Goal: Navigation & Orientation: Understand site structure

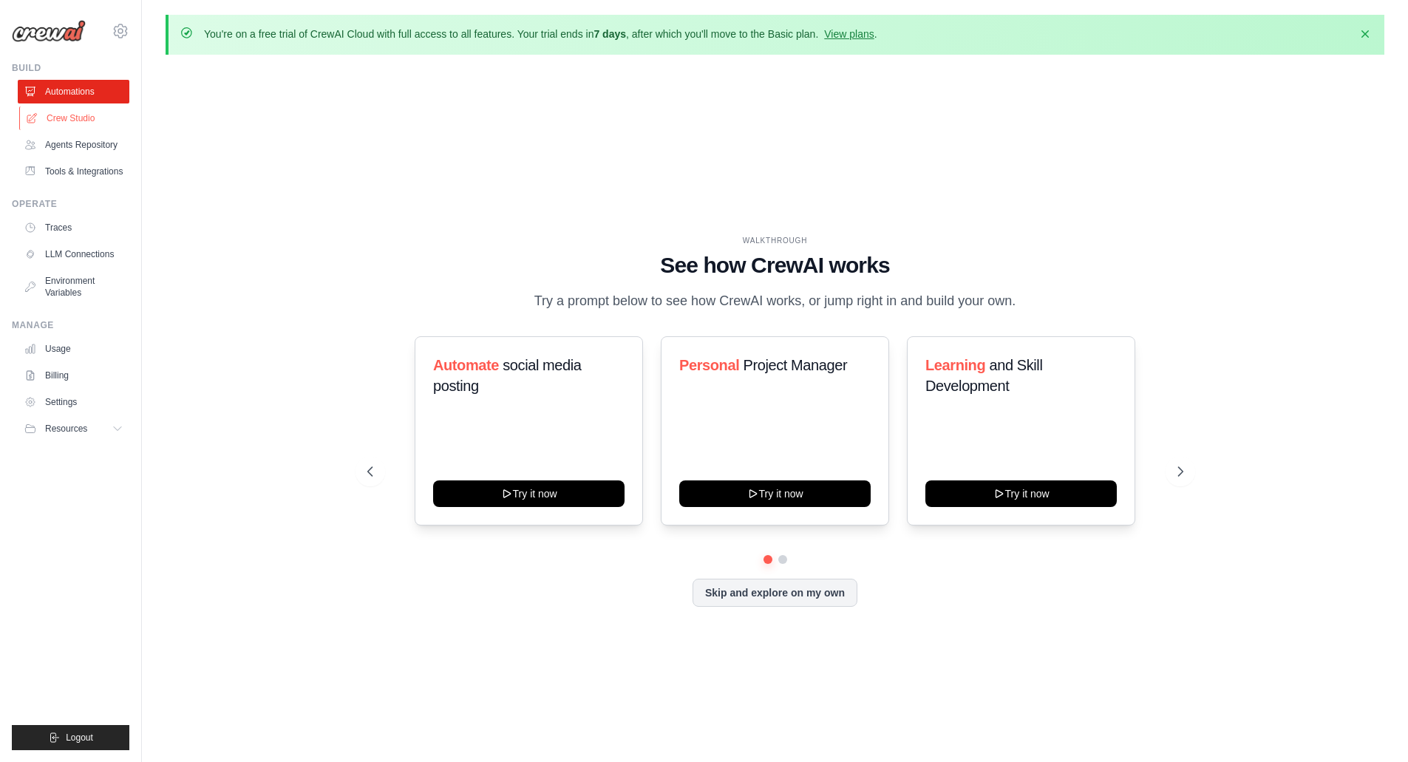
click at [53, 110] on link "Crew Studio" at bounding box center [75, 118] width 112 height 24
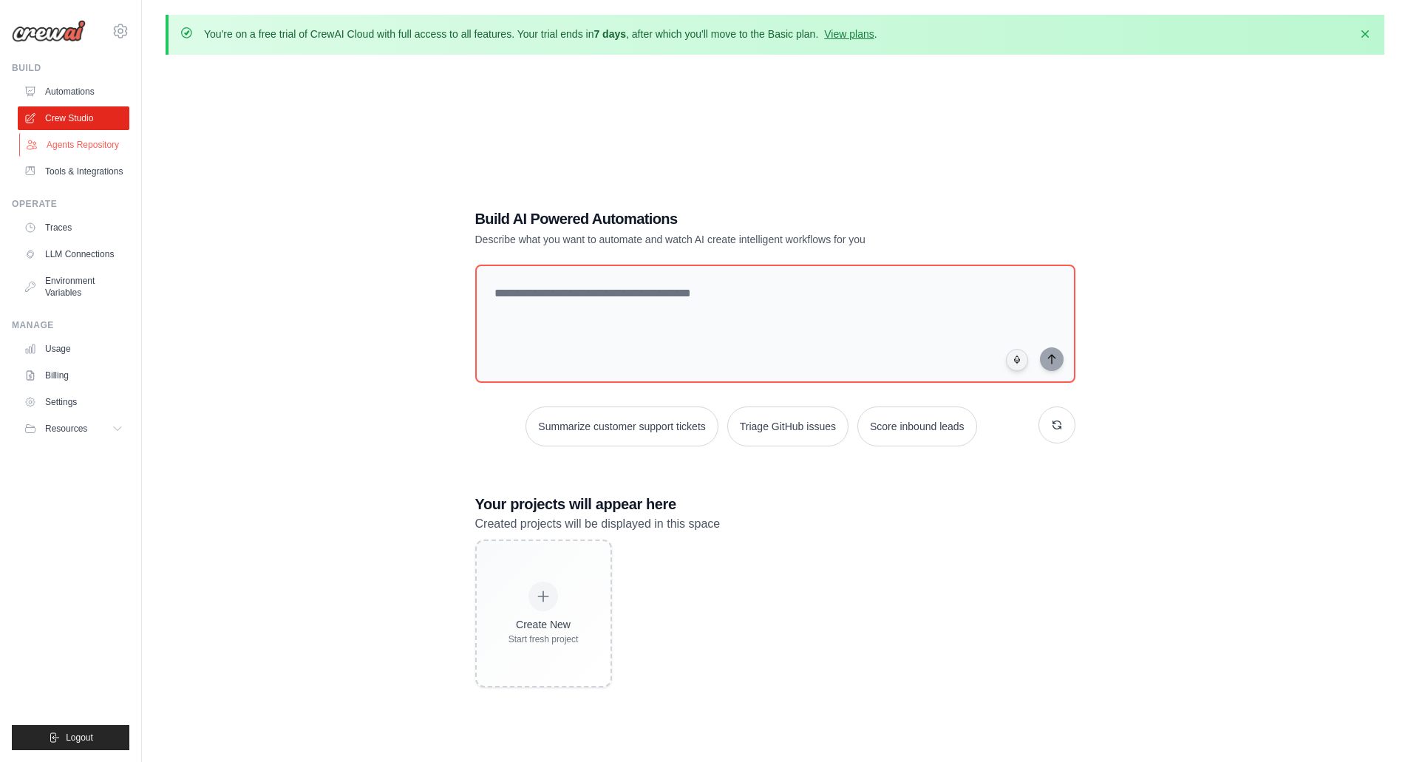
click at [59, 144] on link "Agents Repository" at bounding box center [75, 145] width 112 height 24
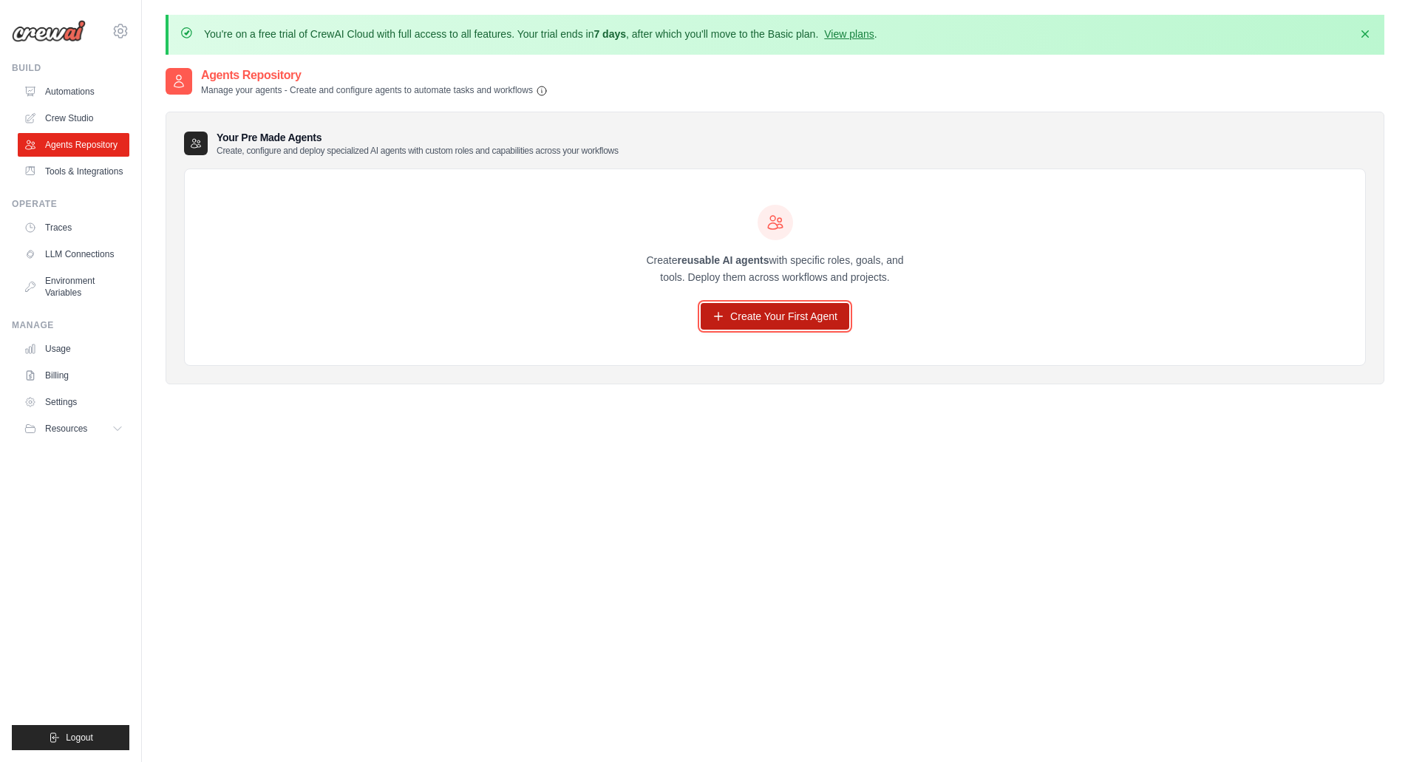
click at [735, 318] on link "Create Your First Agent" at bounding box center [775, 316] width 149 height 27
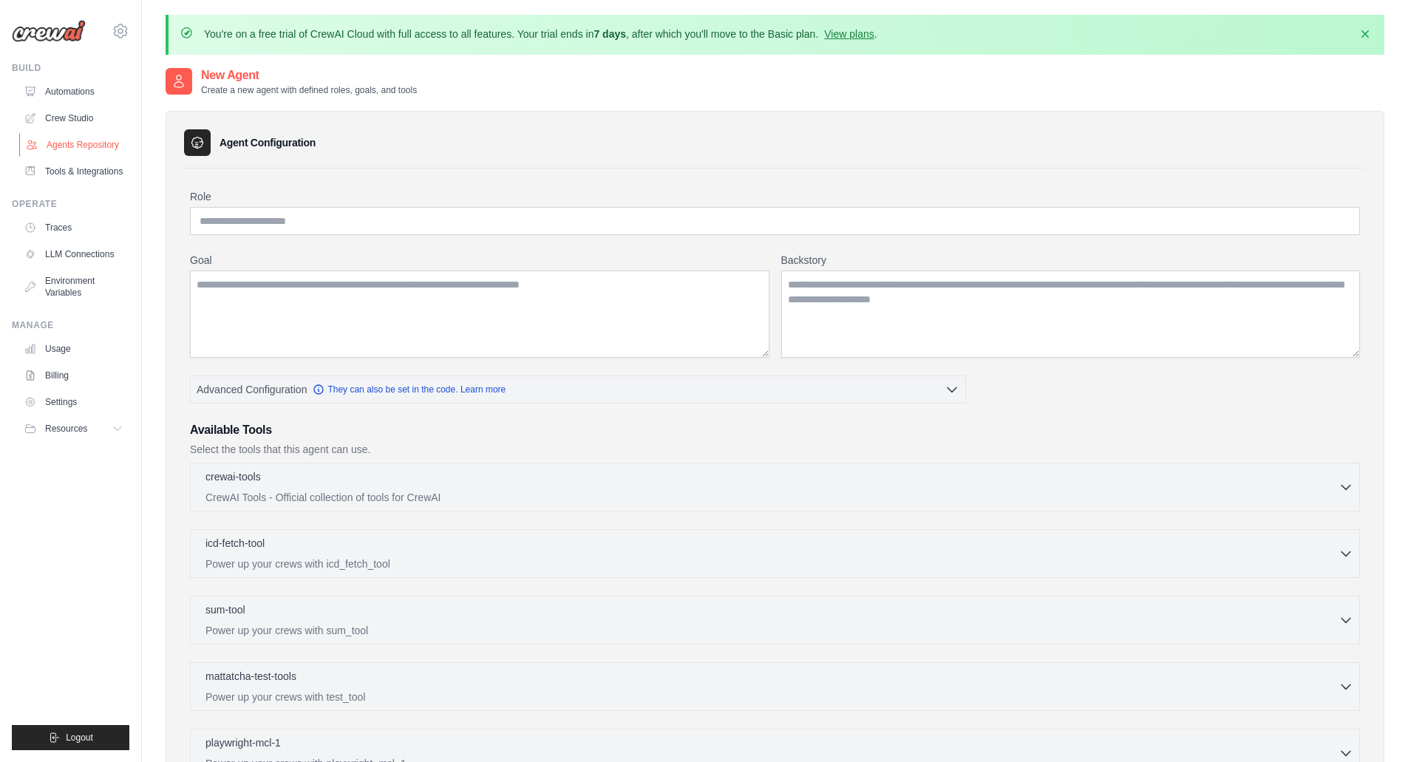
click at [78, 140] on link "Agents Repository" at bounding box center [75, 145] width 112 height 24
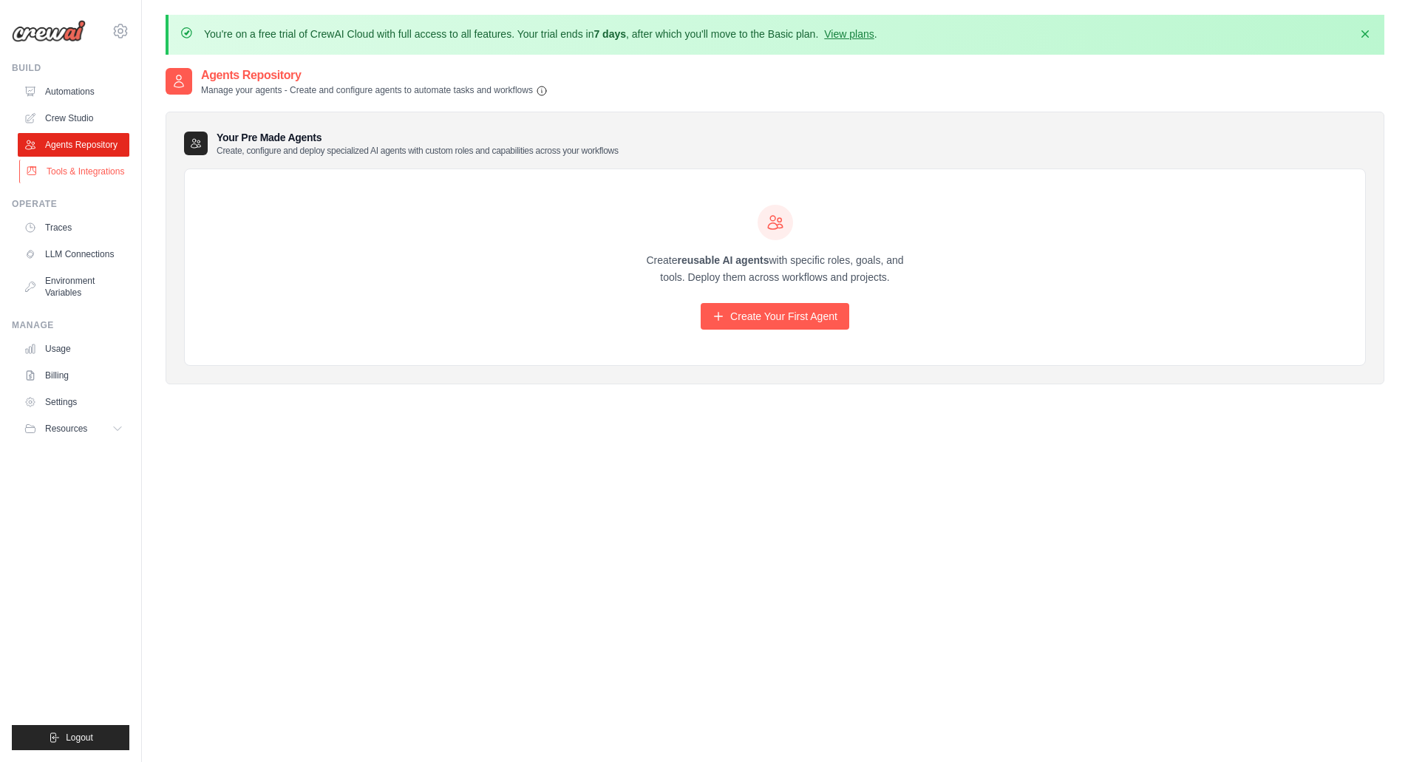
click at [71, 174] on link "Tools & Integrations" at bounding box center [75, 172] width 112 height 24
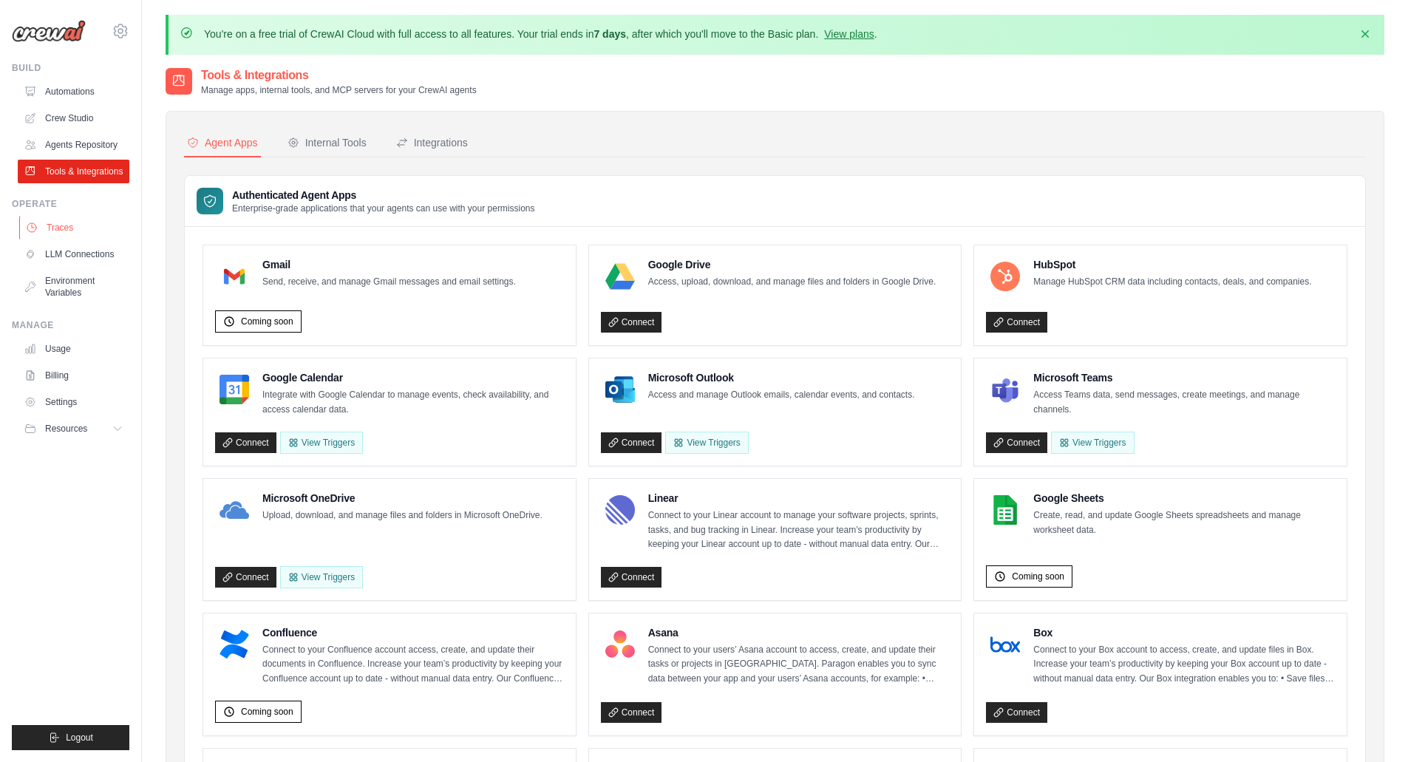
click at [51, 228] on link "Traces" at bounding box center [75, 228] width 112 height 24
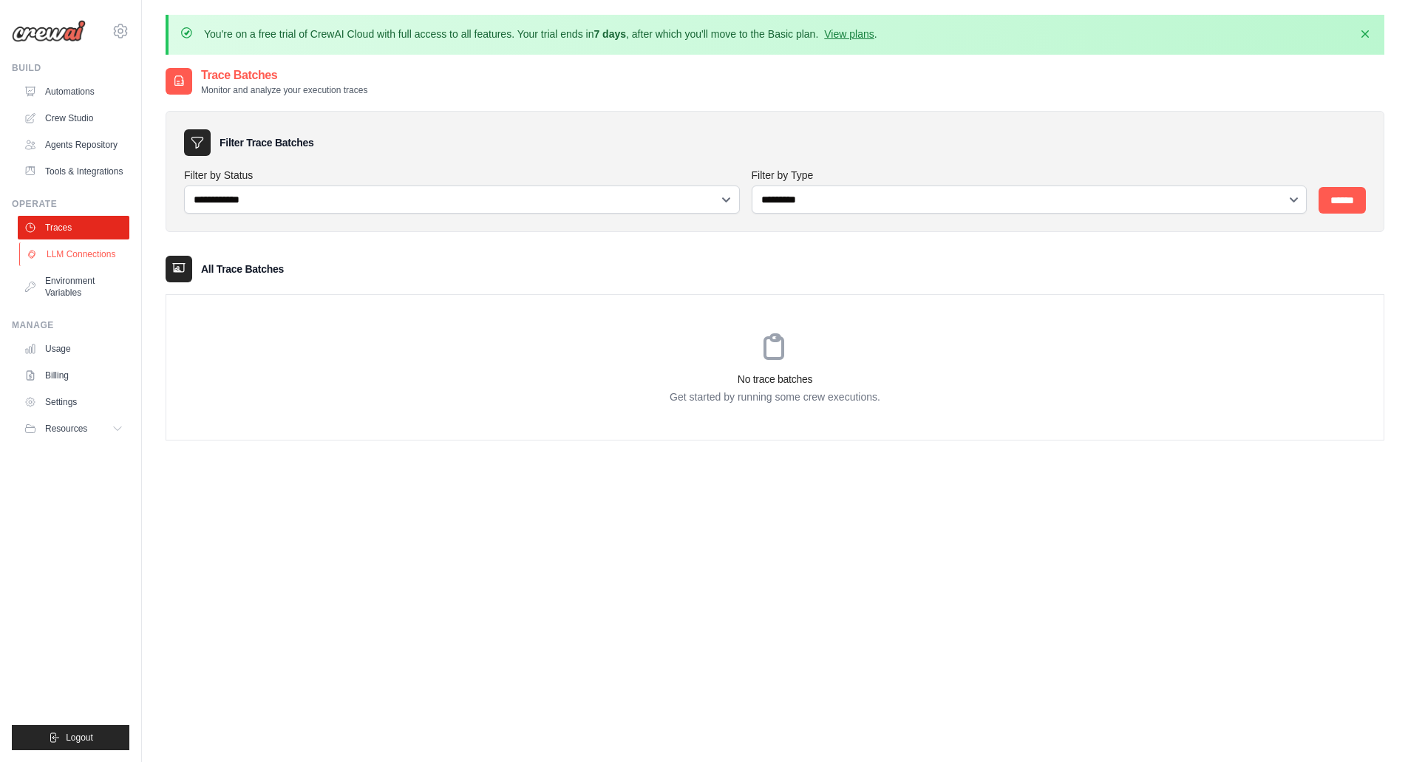
click at [57, 254] on link "LLM Connections" at bounding box center [75, 255] width 112 height 24
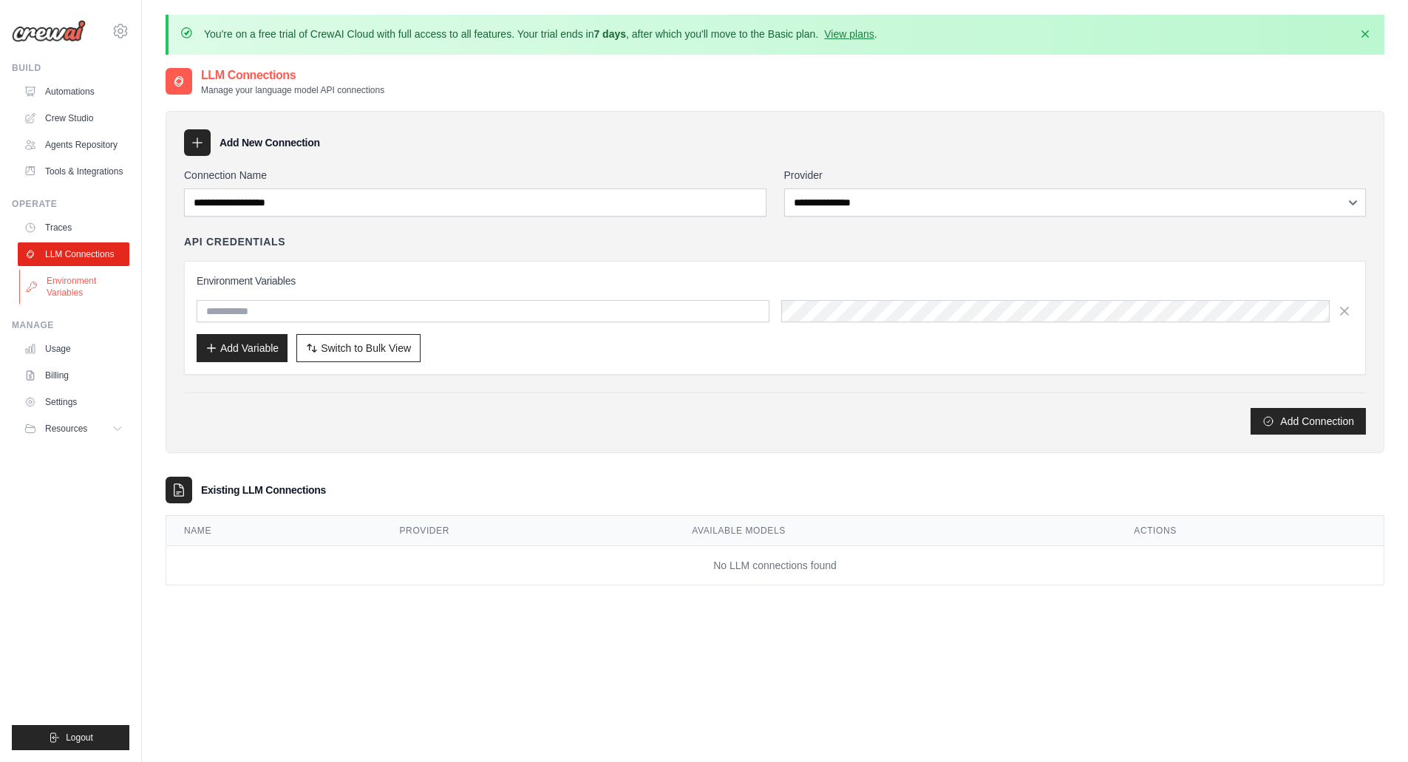
click at [65, 288] on link "Environment Variables" at bounding box center [75, 286] width 112 height 35
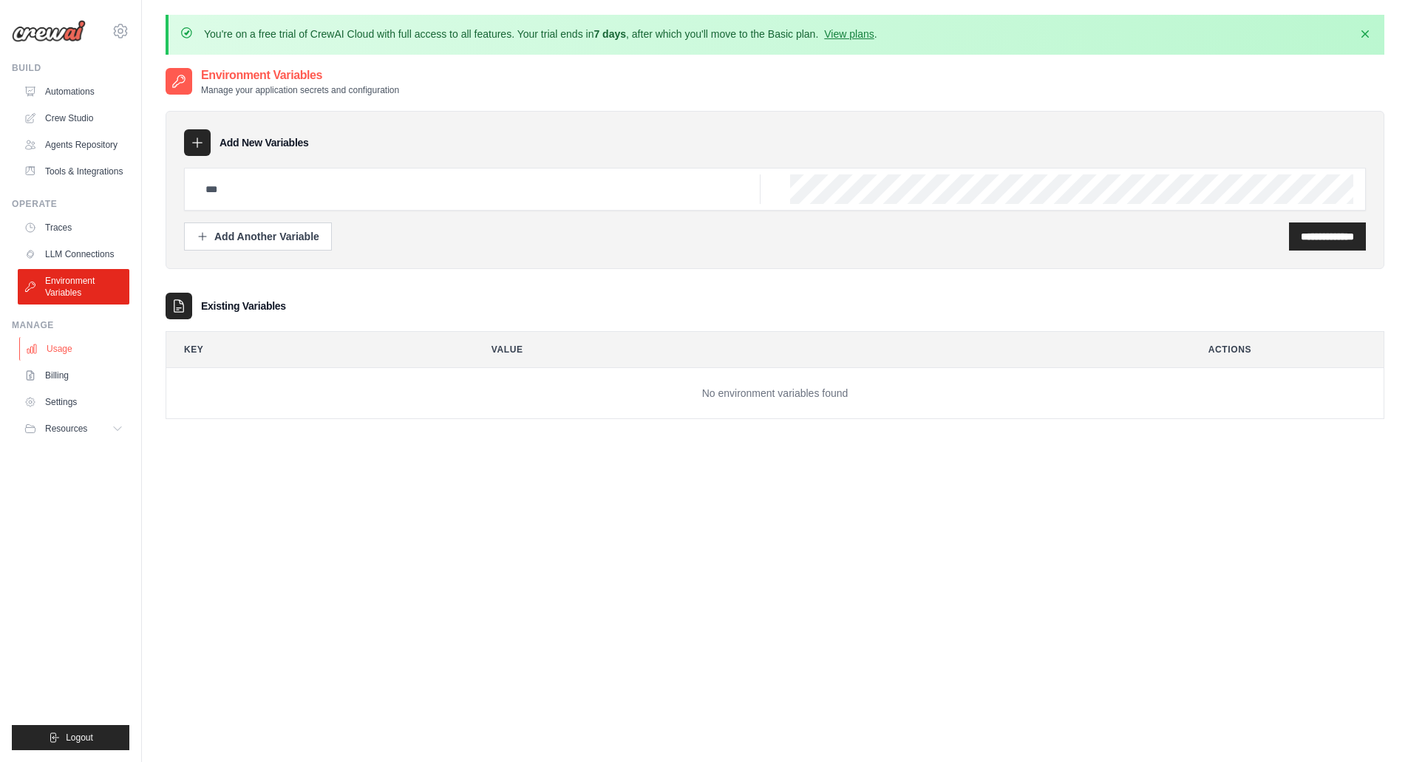
click at [64, 352] on link "Usage" at bounding box center [75, 349] width 112 height 24
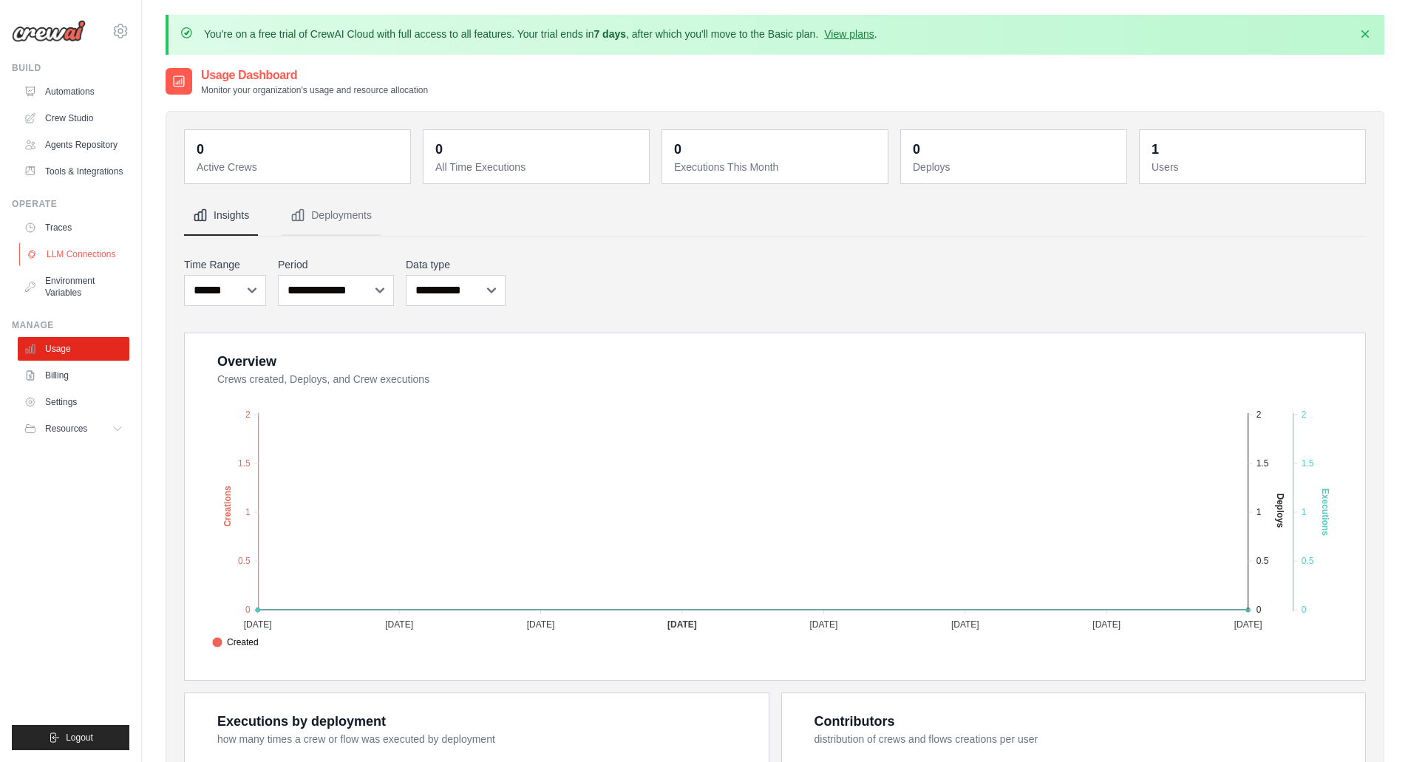
click at [64, 254] on link "LLM Connections" at bounding box center [75, 255] width 112 height 24
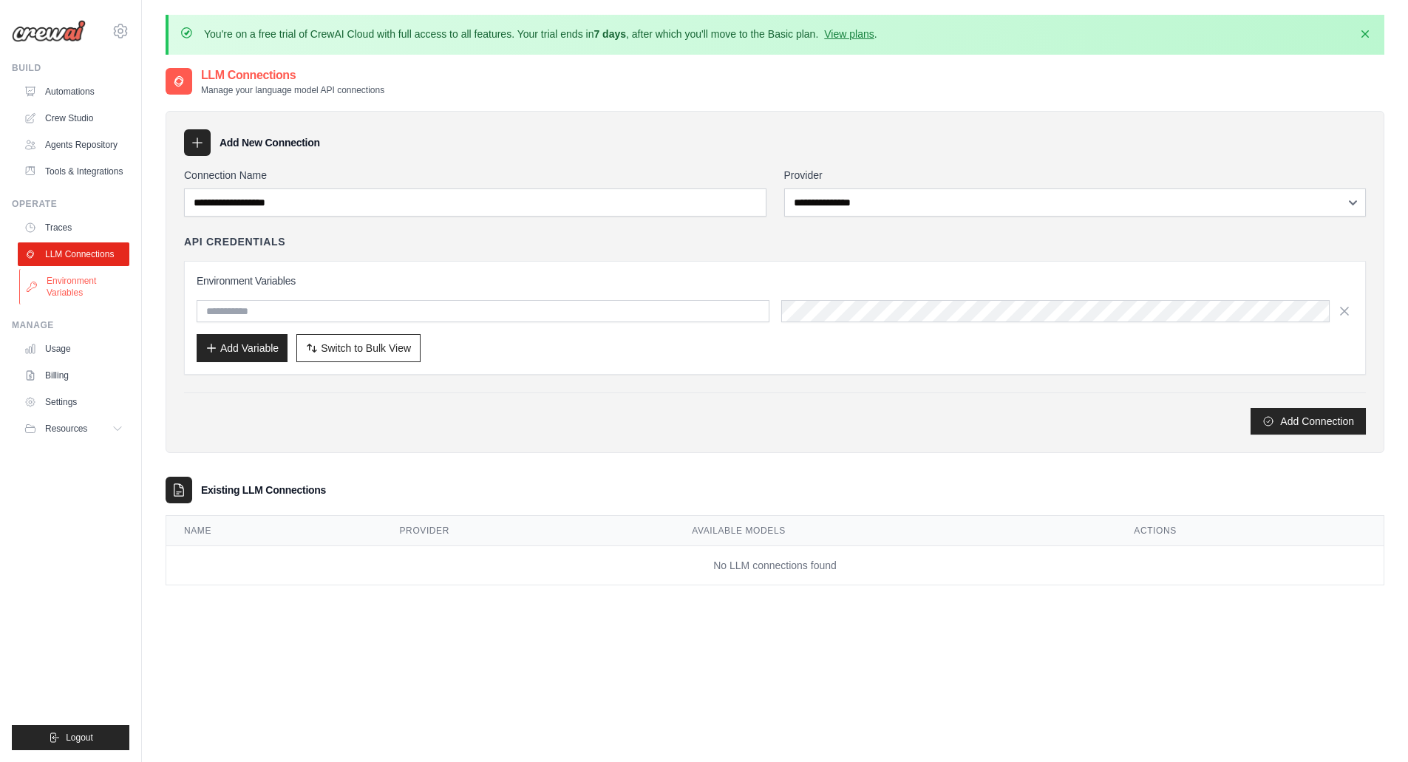
click at [66, 293] on link "Environment Variables" at bounding box center [75, 286] width 112 height 35
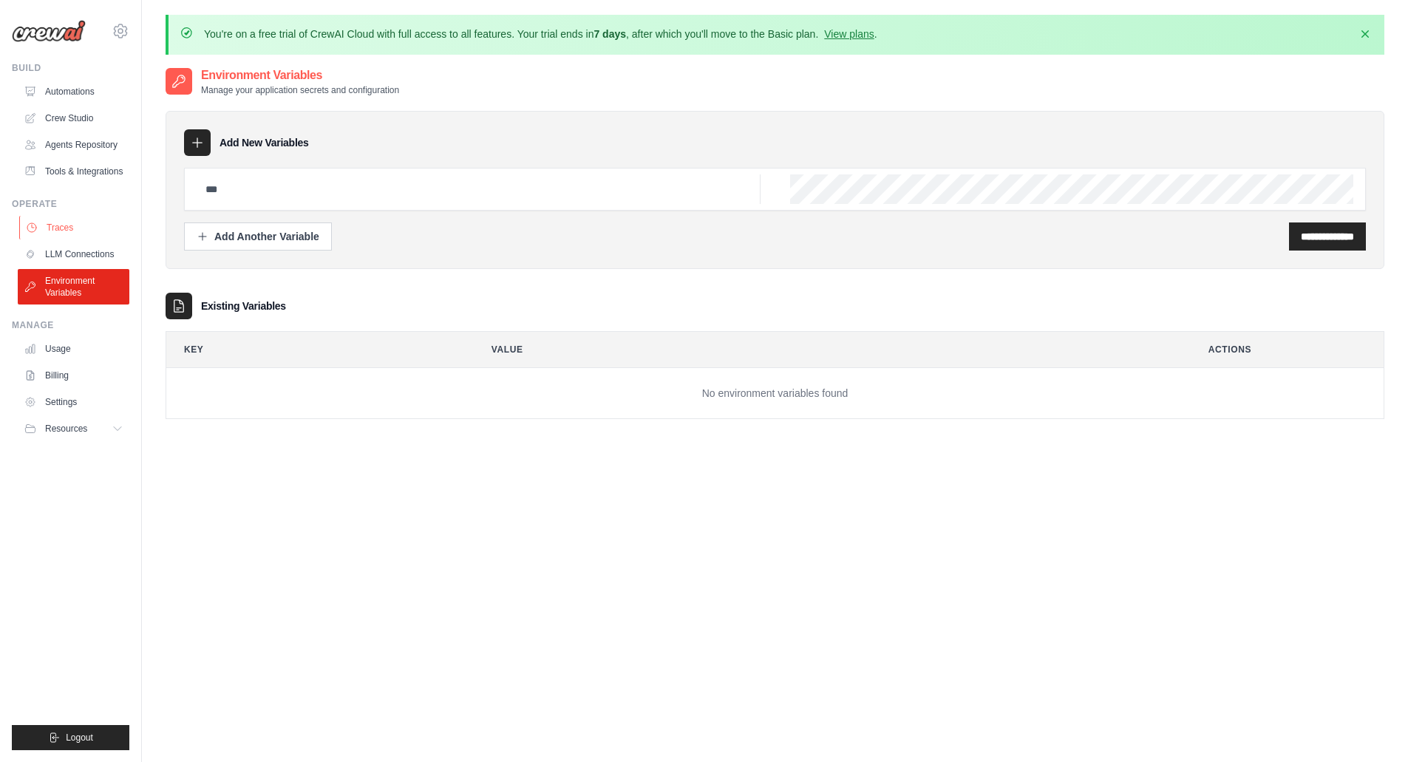
click at [62, 228] on link "Traces" at bounding box center [75, 228] width 112 height 24
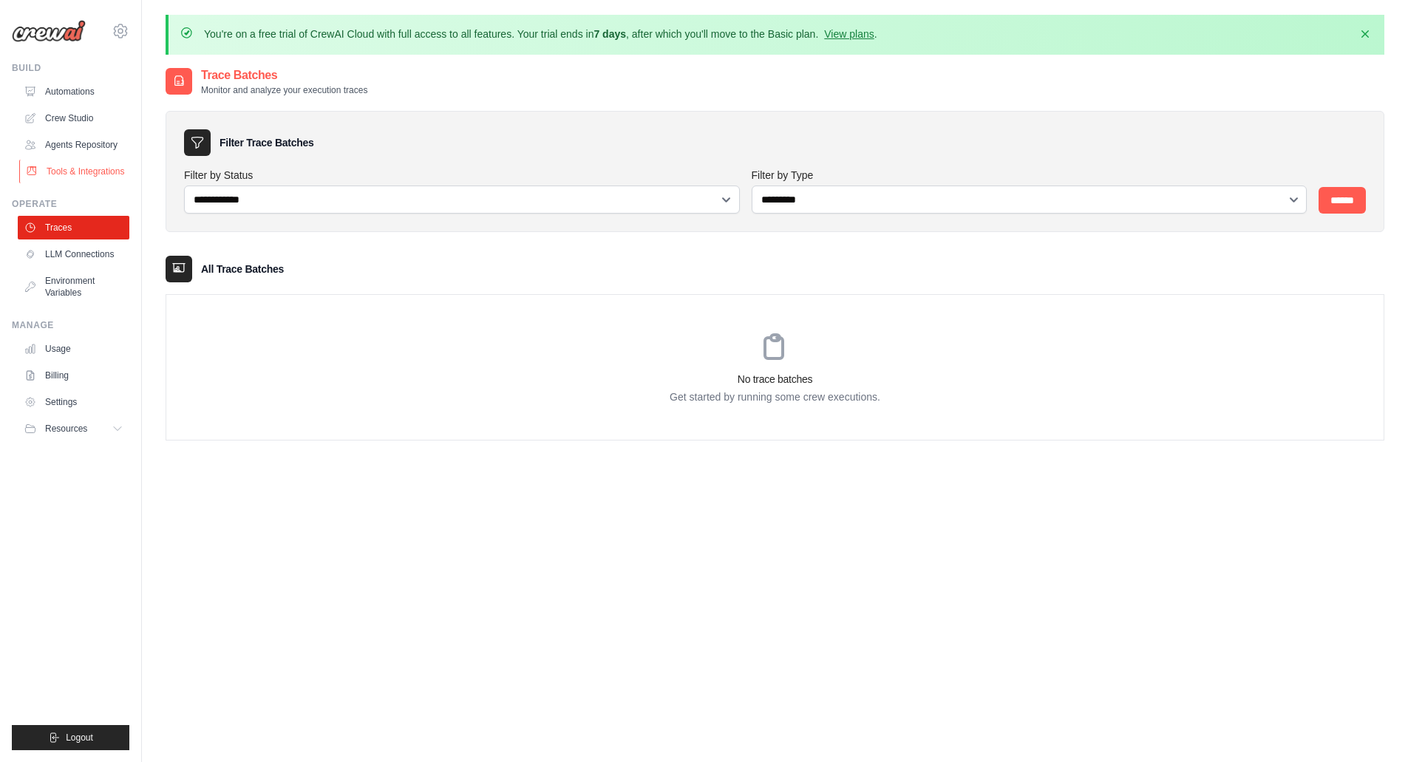
click at [84, 172] on link "Tools & Integrations" at bounding box center [75, 172] width 112 height 24
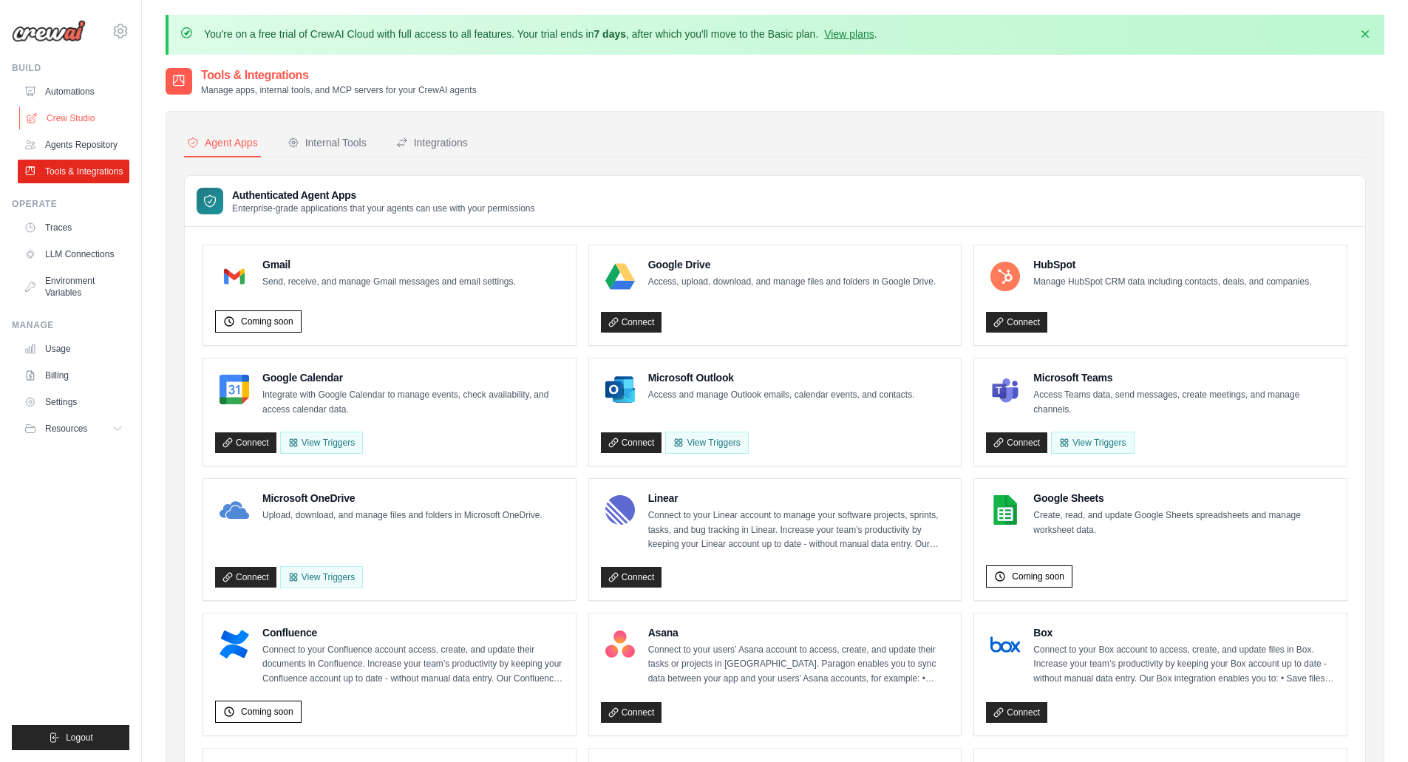
click at [61, 113] on link "Crew Studio" at bounding box center [75, 118] width 112 height 24
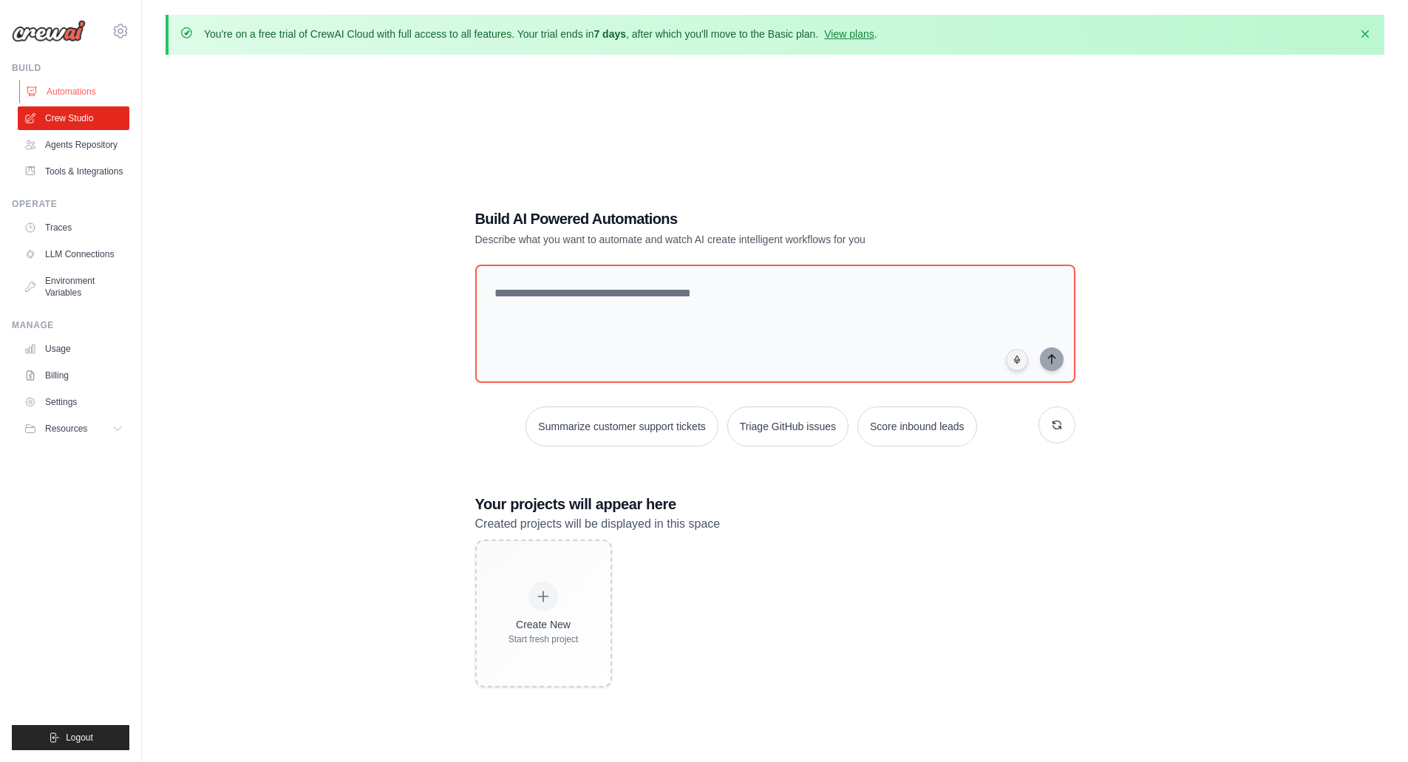
click at [80, 95] on link "Automations" at bounding box center [75, 92] width 112 height 24
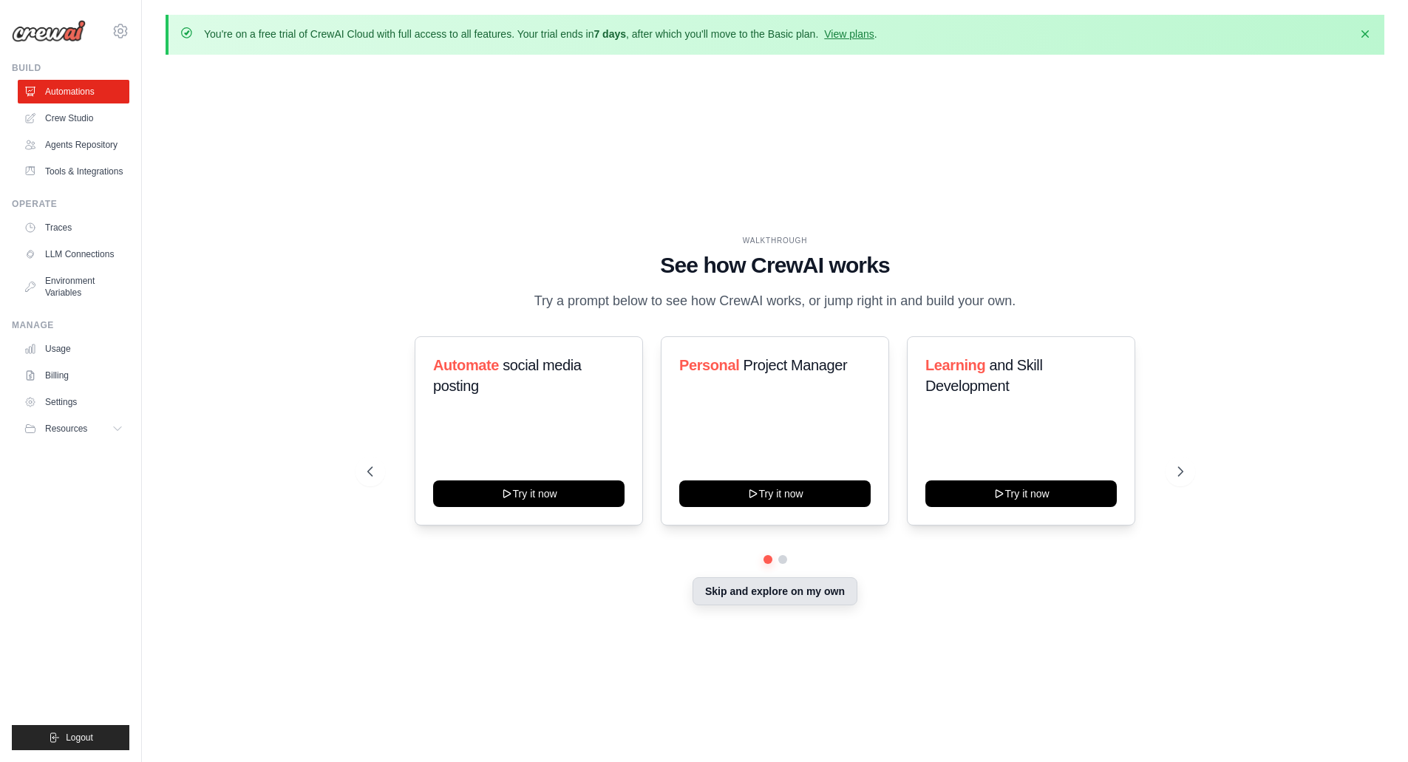
click at [776, 595] on button "Skip and explore on my own" at bounding box center [775, 591] width 165 height 28
